Goal: Task Accomplishment & Management: Use online tool/utility

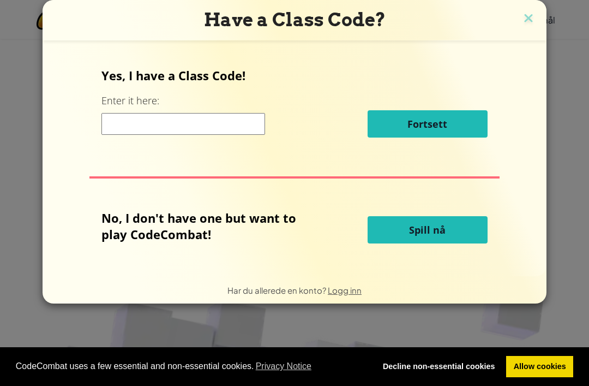
click at [409, 236] on span "Spill nå" at bounding box center [427, 229] width 37 height 13
click at [407, 236] on button "Spill nå" at bounding box center [428, 229] width 120 height 27
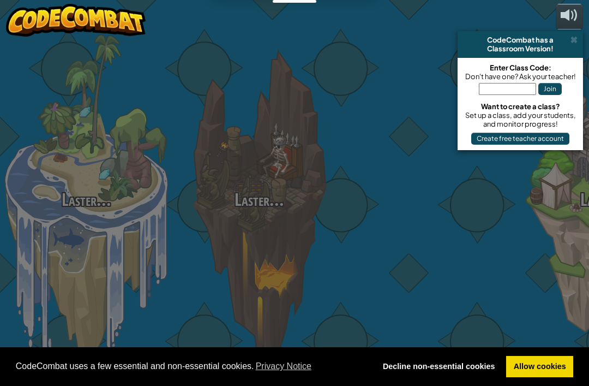
click at [407, 229] on div at bounding box center [432, 173] width 173 height 346
select select "nb"
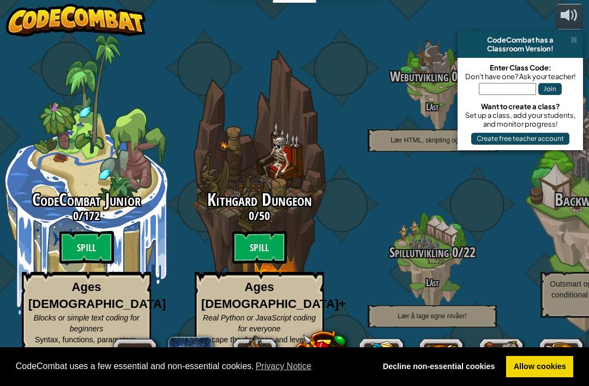
scroll to position [1, 0]
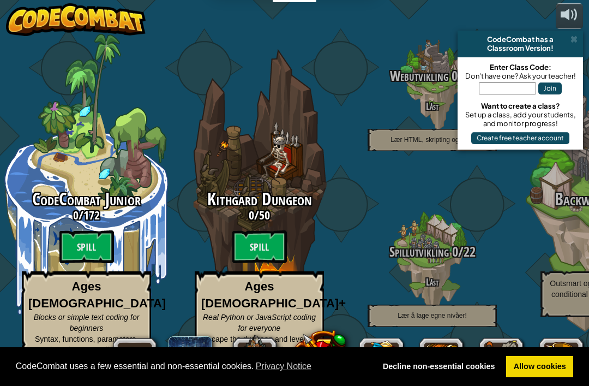
click at [419, 191] on div at bounding box center [432, 261] width 87 height 173
click at [416, 249] on span "Spillutvikling" at bounding box center [418, 251] width 59 height 19
click at [80, 248] on btn "Spill" at bounding box center [86, 246] width 55 height 33
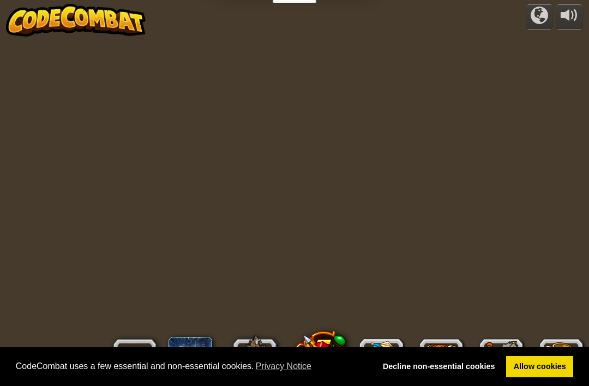
select select "nb"
click at [83, 256] on div at bounding box center [294, 193] width 556 height 386
select select "nb"
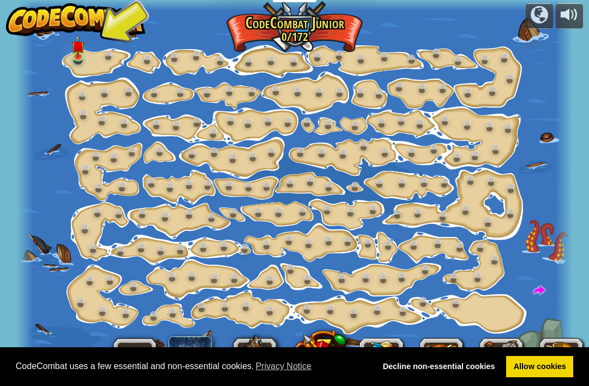
scroll to position [1, 0]
click at [80, 63] on link at bounding box center [80, 57] width 22 height 16
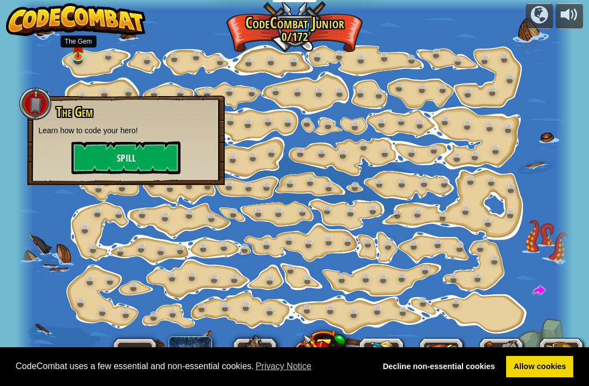
click at [99, 144] on button "Spill" at bounding box center [125, 157] width 109 height 33
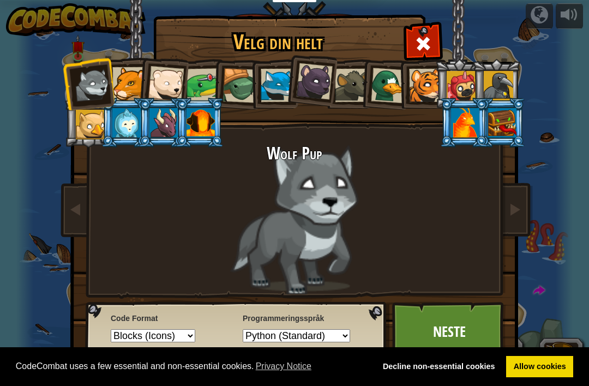
click at [190, 127] on div at bounding box center [201, 122] width 28 height 29
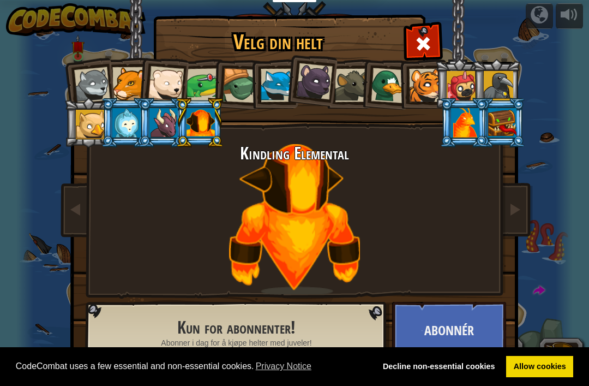
click at [189, 124] on div at bounding box center [201, 122] width 28 height 29
click at [156, 135] on div at bounding box center [163, 122] width 28 height 29
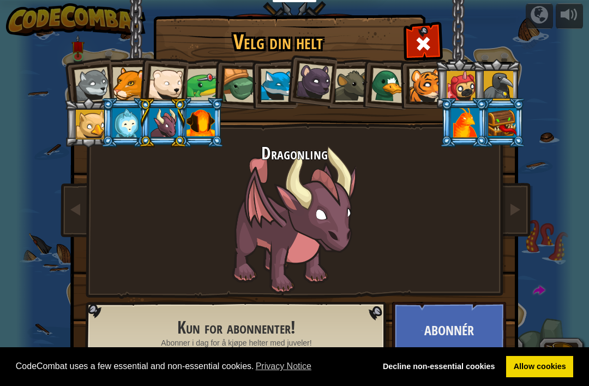
click at [149, 124] on div at bounding box center [163, 122] width 28 height 29
click at [128, 130] on div at bounding box center [126, 122] width 28 height 29
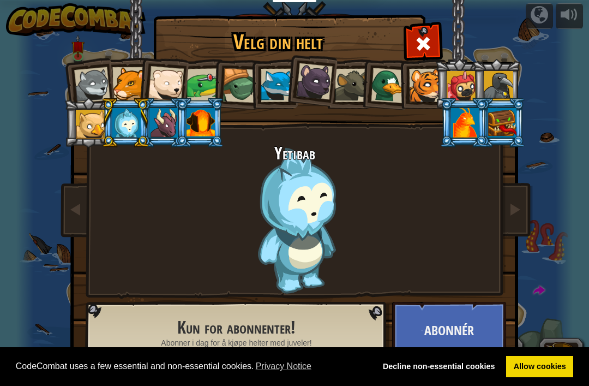
click at [70, 128] on li at bounding box center [88, 123] width 49 height 50
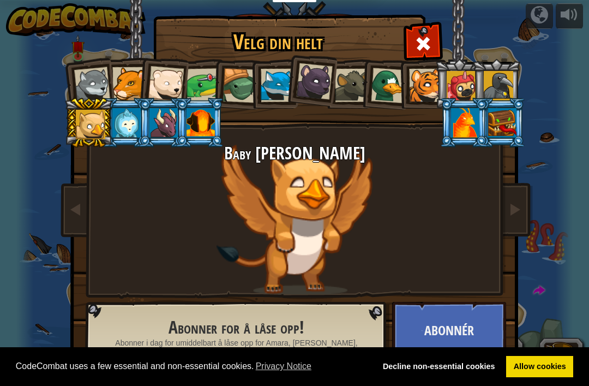
click at [127, 151] on h2 "Baby [PERSON_NAME]" at bounding box center [294, 153] width 409 height 19
click at [458, 86] on div at bounding box center [461, 85] width 29 height 29
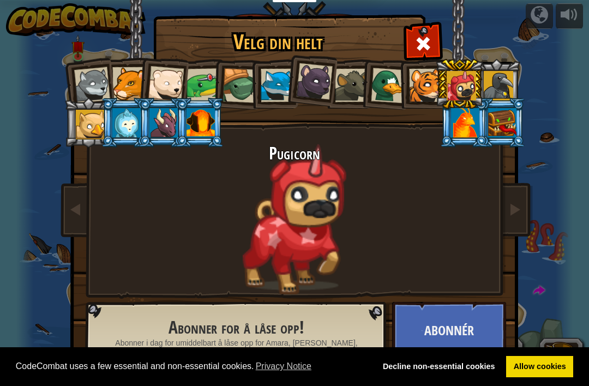
click at [419, 99] on div at bounding box center [425, 85] width 33 height 33
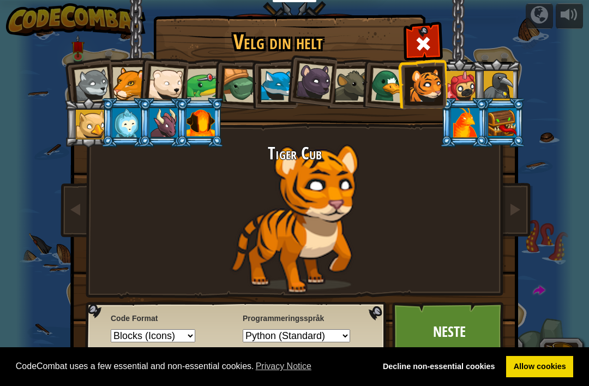
click at [415, 77] on div at bounding box center [425, 85] width 33 height 33
click at [479, 137] on div at bounding box center [465, 122] width 28 height 29
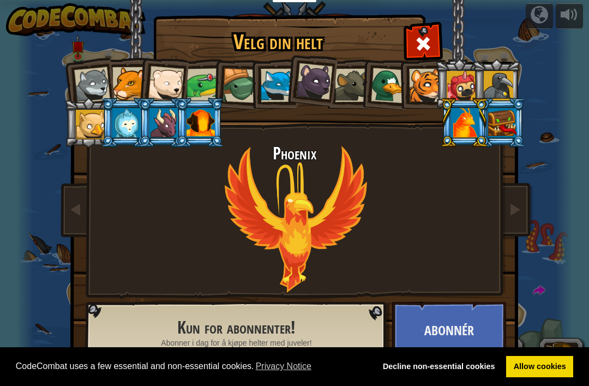
click at [508, 119] on div at bounding box center [502, 122] width 28 height 29
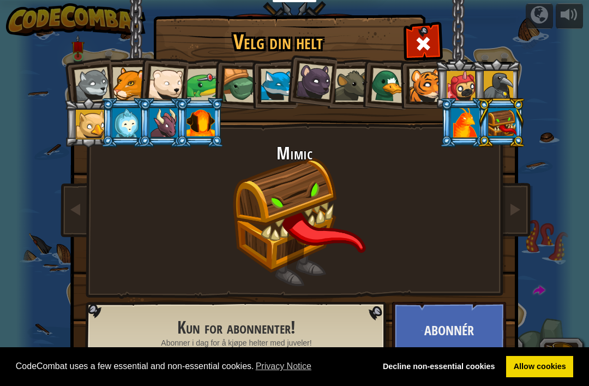
click at [496, 85] on div at bounding box center [498, 85] width 29 height 29
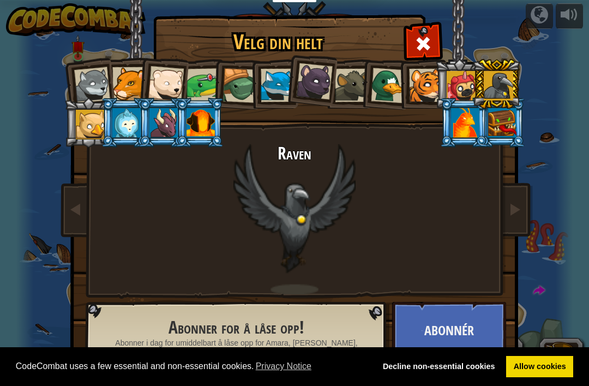
click at [421, 74] on div at bounding box center [425, 85] width 33 height 33
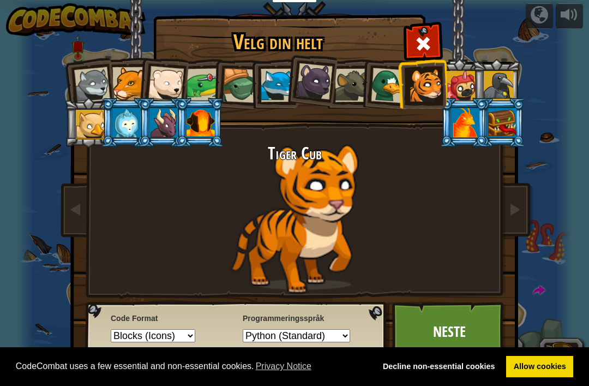
click at [484, 86] on div at bounding box center [498, 85] width 29 height 29
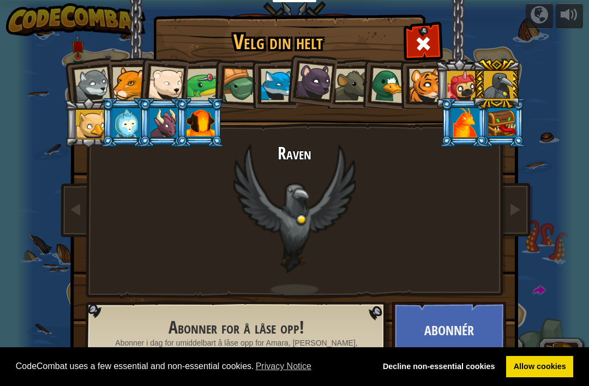
click at [479, 137] on div at bounding box center [465, 122] width 28 height 29
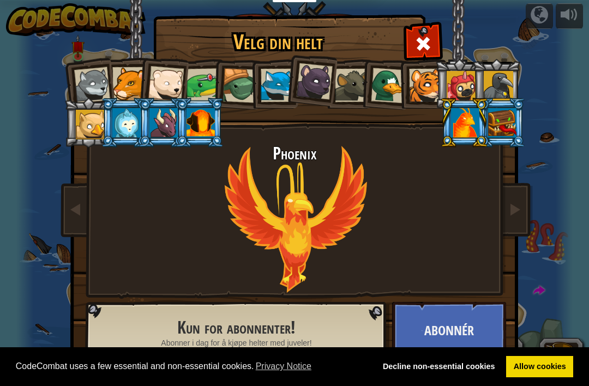
click at [206, 135] on div at bounding box center [201, 122] width 28 height 29
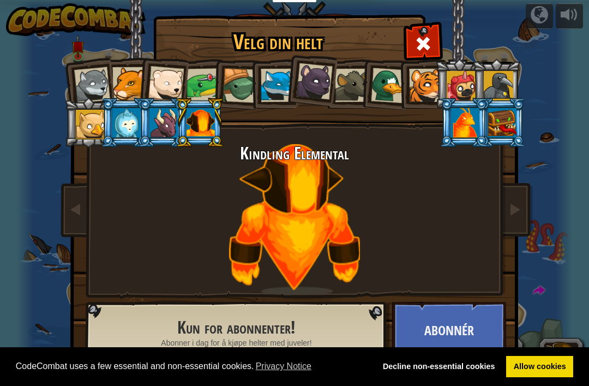
click at [161, 121] on div at bounding box center [163, 122] width 28 height 29
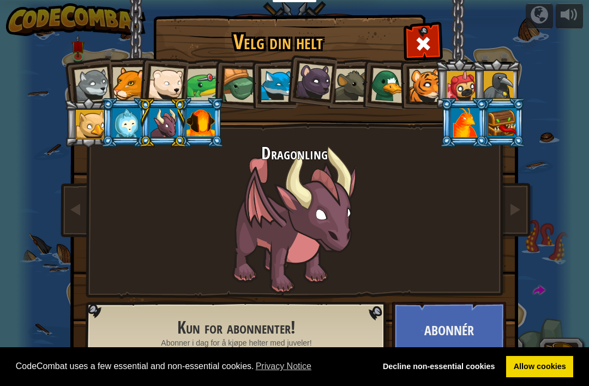
click at [99, 128] on div at bounding box center [90, 124] width 29 height 29
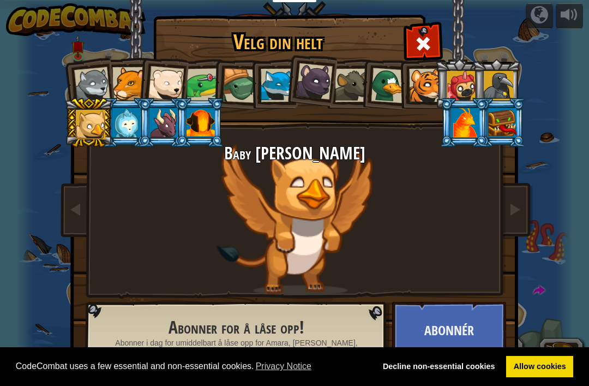
click at [83, 125] on div at bounding box center [90, 124] width 29 height 29
click at [97, 81] on div at bounding box center [92, 85] width 36 height 36
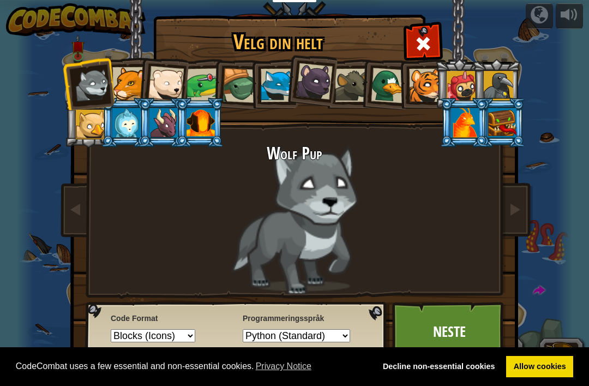
click at [232, 86] on div at bounding box center [240, 85] width 35 height 35
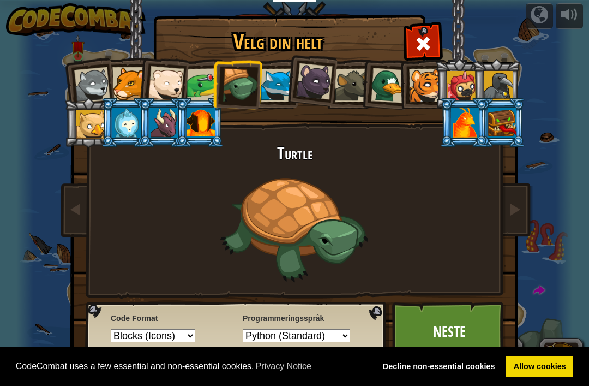
click at [444, 82] on li at bounding box center [459, 84] width 49 height 50
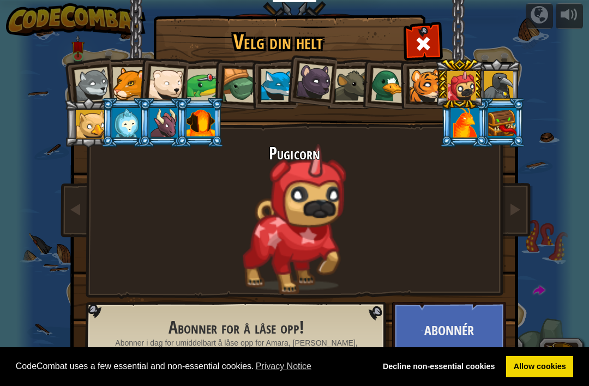
click at [421, 79] on div at bounding box center [425, 85] width 33 height 33
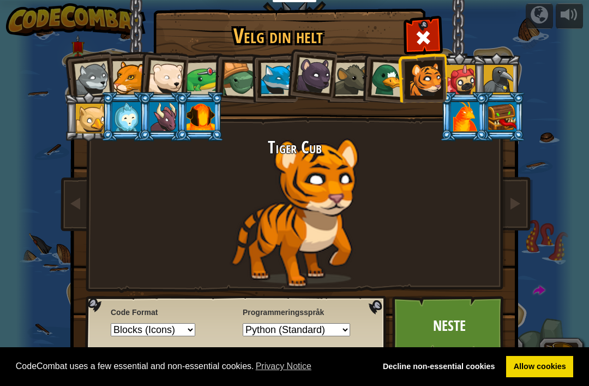
scroll to position [6, 0]
click at [457, 295] on img at bounding box center [297, 174] width 472 height 391
click at [449, 333] on link "Neste" at bounding box center [449, 326] width 114 height 60
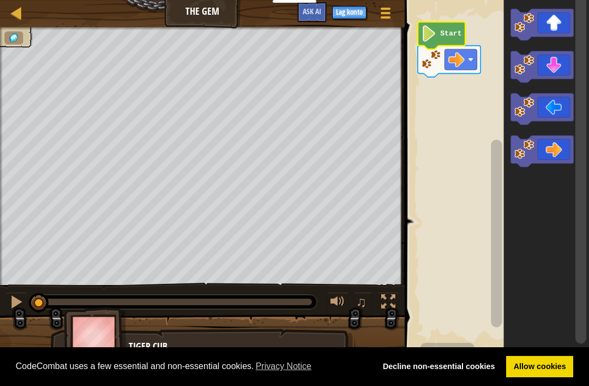
click at [447, 27] on icon "Blockly-arbeidsrom" at bounding box center [441, 35] width 47 height 27
click at [440, 34] on icon "Blockly-arbeidsrom" at bounding box center [441, 35] width 47 height 27
click at [431, 37] on image "Blockly-arbeidsrom" at bounding box center [429, 34] width 15 height 16
click at [425, 37] on image "Blockly-arbeidsrom" at bounding box center [429, 34] width 15 height 16
click at [429, 32] on image "Blockly-arbeidsrom" at bounding box center [429, 34] width 15 height 16
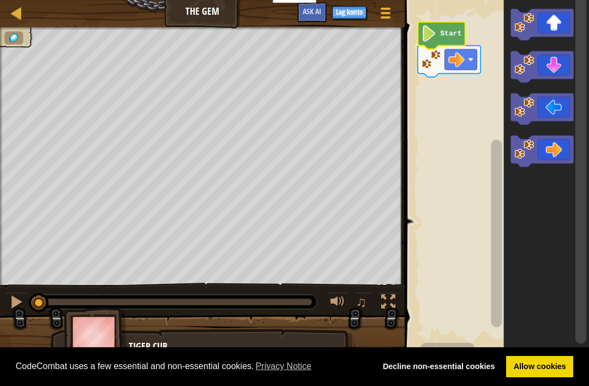
click at [433, 31] on image "Blockly-arbeidsrom" at bounding box center [429, 34] width 15 height 16
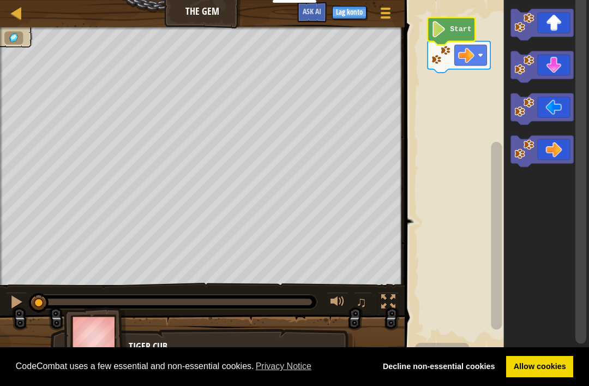
click at [434, 37] on image "Blockly-arbeidsrom" at bounding box center [438, 29] width 15 height 16
click at [450, 29] on icon "Blockly-arbeidsrom" at bounding box center [451, 30] width 47 height 27
click at [446, 30] on image "Blockly-arbeidsrom" at bounding box center [438, 29] width 15 height 16
click at [449, 22] on icon "Blockly-arbeidsrom" at bounding box center [451, 30] width 47 height 27
click at [445, 21] on icon "Blockly-arbeidsrom" at bounding box center [451, 30] width 47 height 27
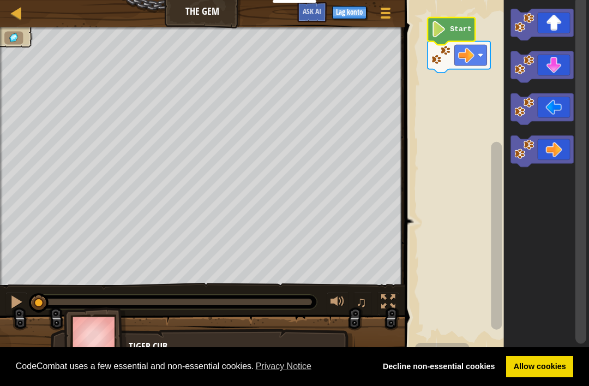
click at [442, 23] on image "Blockly-arbeidsrom" at bounding box center [438, 29] width 15 height 16
click at [467, 28] on text "Start" at bounding box center [460, 29] width 21 height 8
click at [445, 27] on image "Blockly-arbeidsrom" at bounding box center [438, 29] width 15 height 16
click at [458, 19] on icon "Blockly-arbeidsrom" at bounding box center [451, 30] width 47 height 27
click at [456, 28] on text "Start" at bounding box center [460, 29] width 21 height 8
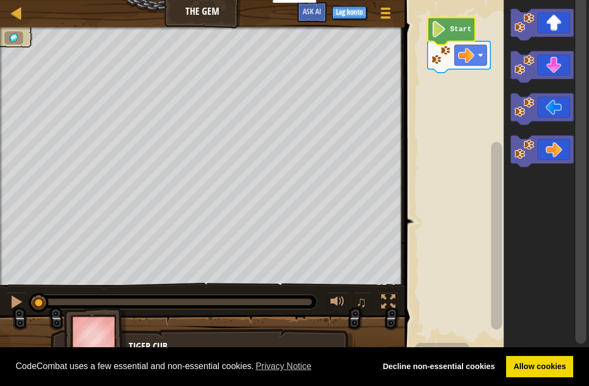
click at [459, 23] on icon "Blockly-arbeidsrom" at bounding box center [451, 30] width 47 height 27
click at [452, 31] on text "Start" at bounding box center [460, 29] width 21 height 8
click at [435, 33] on image "Blockly-arbeidsrom" at bounding box center [438, 29] width 15 height 16
click at [453, 23] on icon "Blockly-arbeidsrom" at bounding box center [451, 30] width 47 height 27
click at [460, 18] on icon "Blockly-arbeidsrom" at bounding box center [451, 30] width 47 height 27
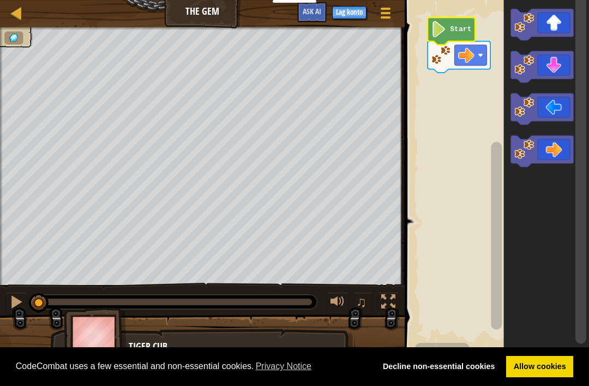
click at [466, 2] on rect "Blockly-arbeidsrom" at bounding box center [495, 175] width 188 height 361
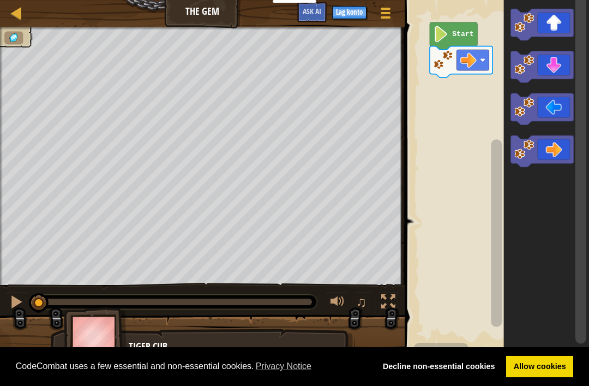
click at [466, 7] on rect "Blockly-arbeidsrom" at bounding box center [495, 175] width 188 height 361
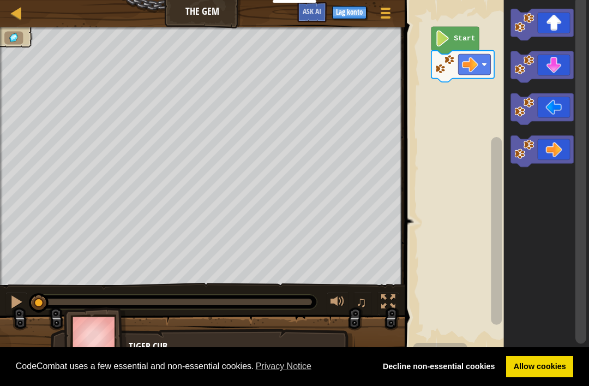
click at [451, 20] on rect "Blockly-arbeidsrom" at bounding box center [495, 175] width 188 height 361
click at [447, 23] on rect "Blockly-arbeidsrom" at bounding box center [495, 175] width 188 height 361
click at [453, 27] on rect "Blockly-arbeidsrom" at bounding box center [495, 175] width 188 height 361
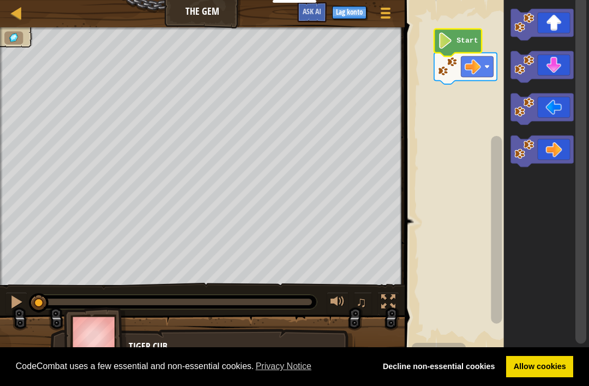
click at [466, 32] on icon "Blockly-arbeidsrom" at bounding box center [457, 42] width 47 height 27
click at [15, 304] on div at bounding box center [16, 302] width 14 height 14
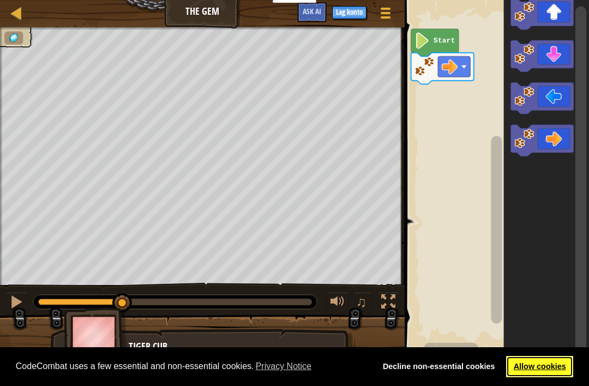
click at [538, 359] on link "Allow cookies" at bounding box center [539, 367] width 67 height 22
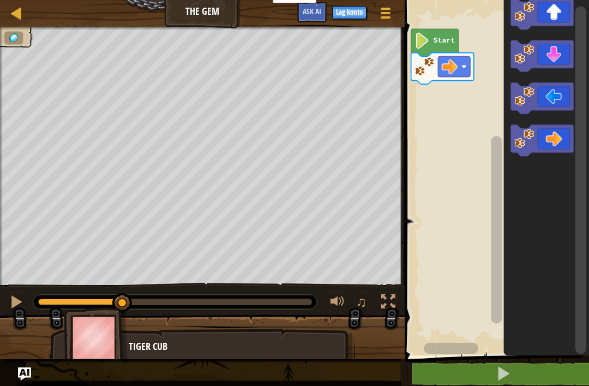
click at [508, 379] on span at bounding box center [503, 372] width 15 height 15
click at [506, 376] on span at bounding box center [503, 372] width 15 height 15
click at [502, 372] on span at bounding box center [503, 372] width 15 height 15
click at [509, 368] on span at bounding box center [503, 372] width 15 height 15
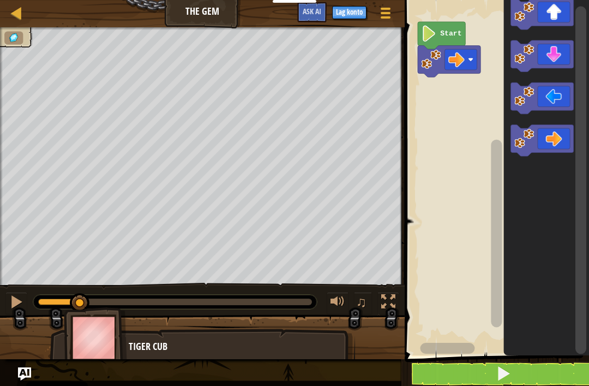
click at [539, 371] on button at bounding box center [504, 373] width 188 height 25
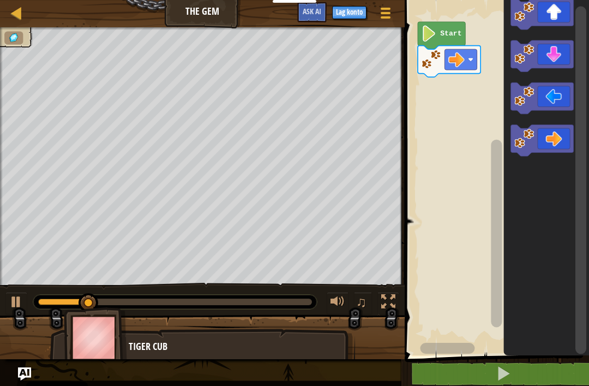
click at [546, 369] on button at bounding box center [504, 373] width 188 height 25
click at [547, 375] on button at bounding box center [504, 373] width 188 height 25
click at [546, 374] on button at bounding box center [504, 373] width 188 height 25
click at [547, 375] on button at bounding box center [504, 373] width 188 height 25
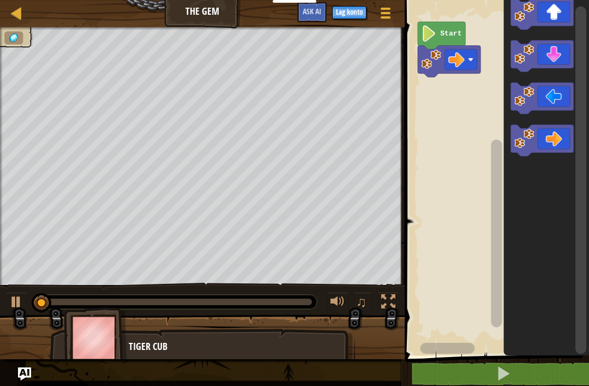
click at [547, 374] on button at bounding box center [504, 373] width 188 height 25
click at [548, 364] on button at bounding box center [504, 373] width 188 height 25
click at [544, 362] on button at bounding box center [504, 373] width 188 height 25
click at [545, 361] on button at bounding box center [504, 373] width 188 height 25
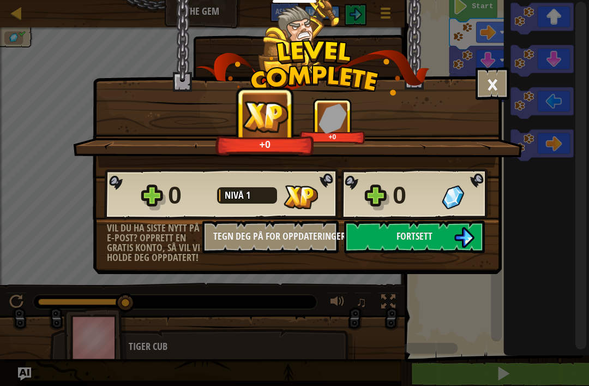
click at [459, 227] on img at bounding box center [464, 237] width 21 height 21
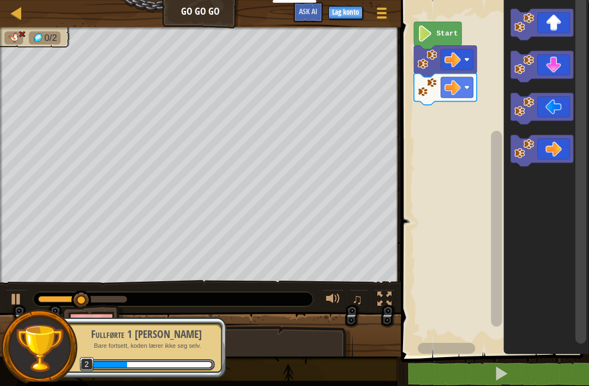
click at [553, 65] on icon "Blockly-arbeidsrom" at bounding box center [542, 67] width 63 height 32
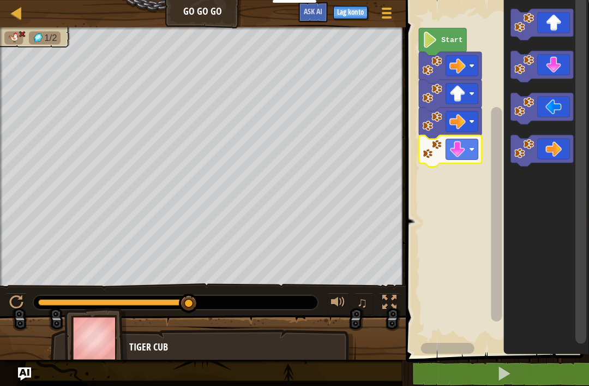
click at [421, 158] on icon "Blockly-arbeidsrom" at bounding box center [450, 151] width 63 height 32
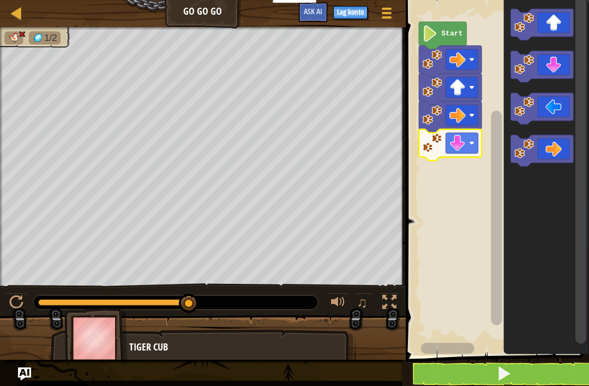
click at [448, 26] on icon "Blockly-arbeidsrom" at bounding box center [442, 35] width 47 height 27
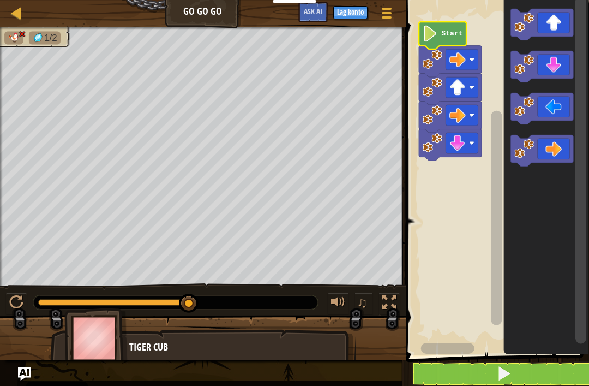
click at [457, 16] on rect "Blockly-arbeidsrom" at bounding box center [496, 175] width 187 height 361
click at [587, 134] on rect "Blockly-arbeidsrom" at bounding box center [581, 175] width 14 height 358
